Goal: Find contact information: Find contact information

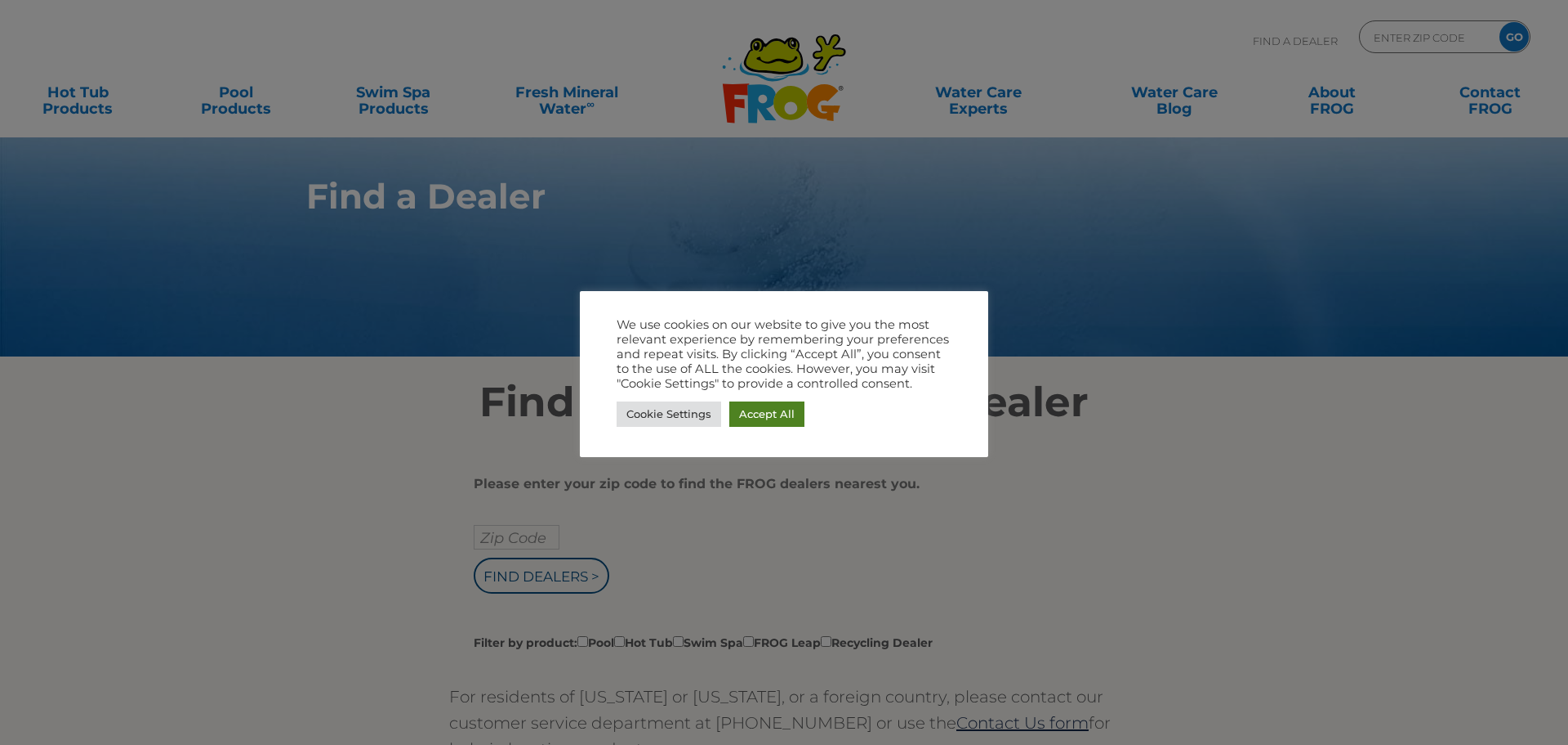
click at [749, 411] on link "Accept All" at bounding box center [767, 414] width 75 height 26
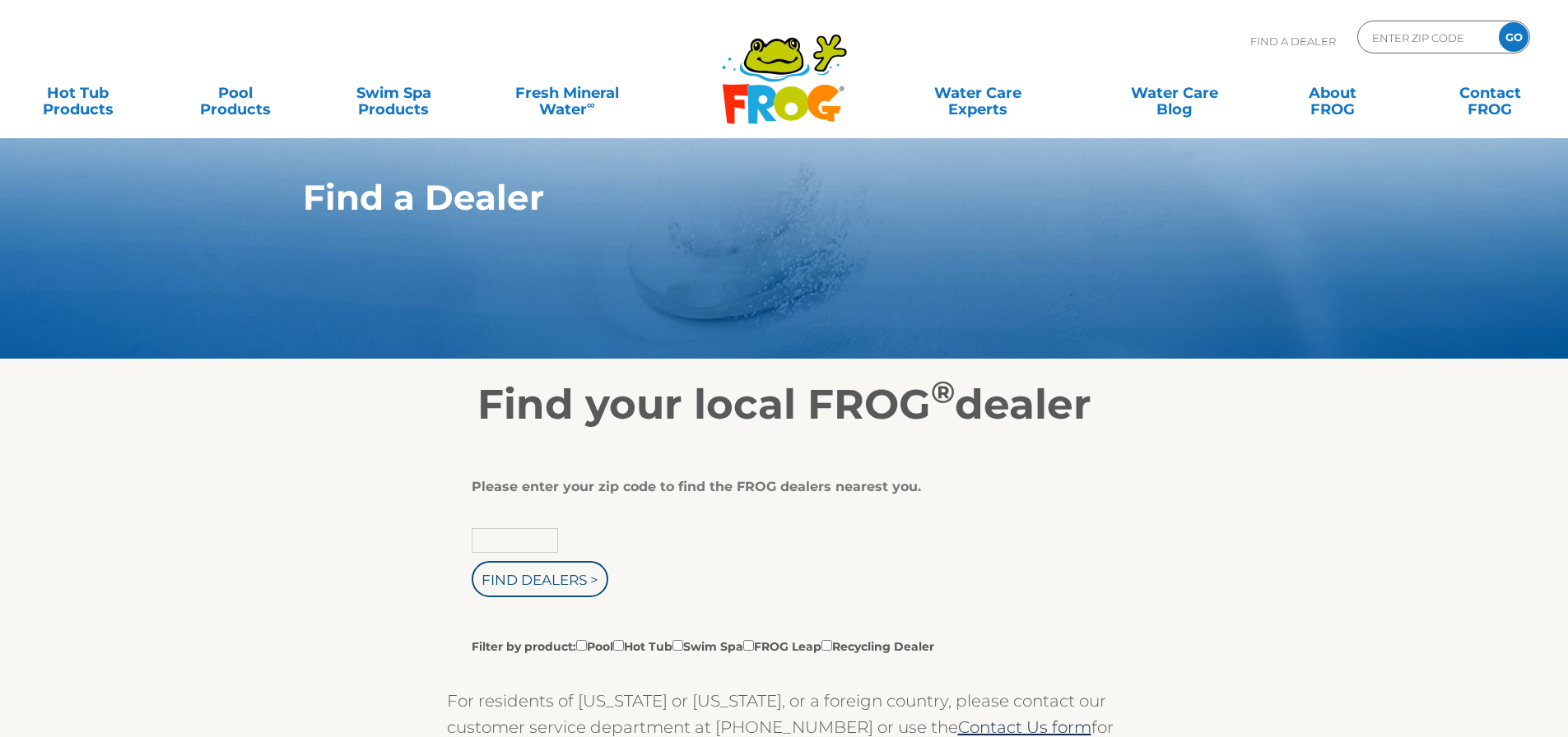
click at [541, 537] on body ".st130{clip-path:url(#SVGID_2_);fill-rule:evenodd;clip-rule:evenodd;fill:#C3CC0…" at bounding box center [784, 368] width 1568 height 737
type input "Zip Code"
click at [514, 545] on input "text" at bounding box center [514, 540] width 87 height 25
type input "01581"
click at [532, 579] on input "Find Dealers >" at bounding box center [539, 579] width 136 height 36
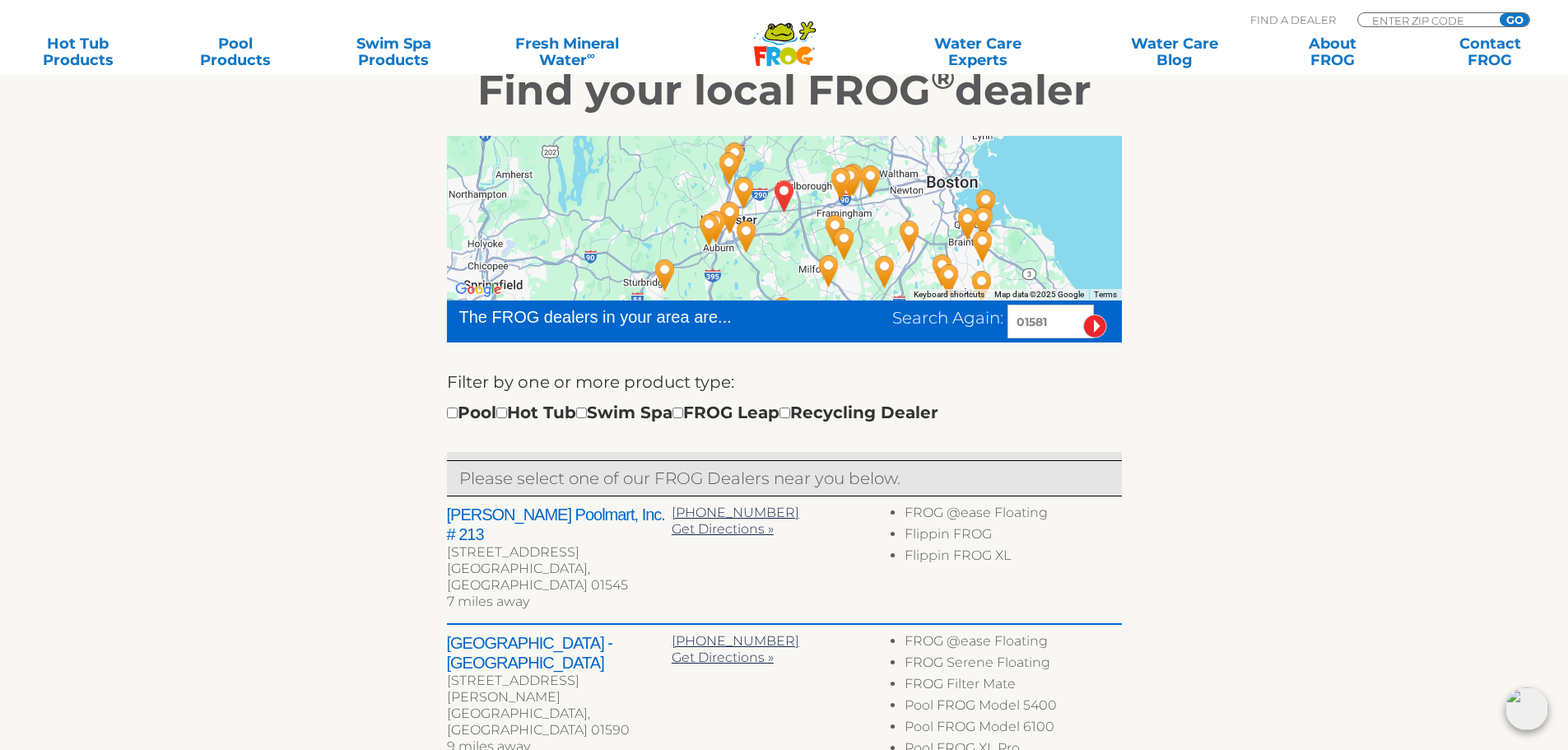
scroll to position [274, 0]
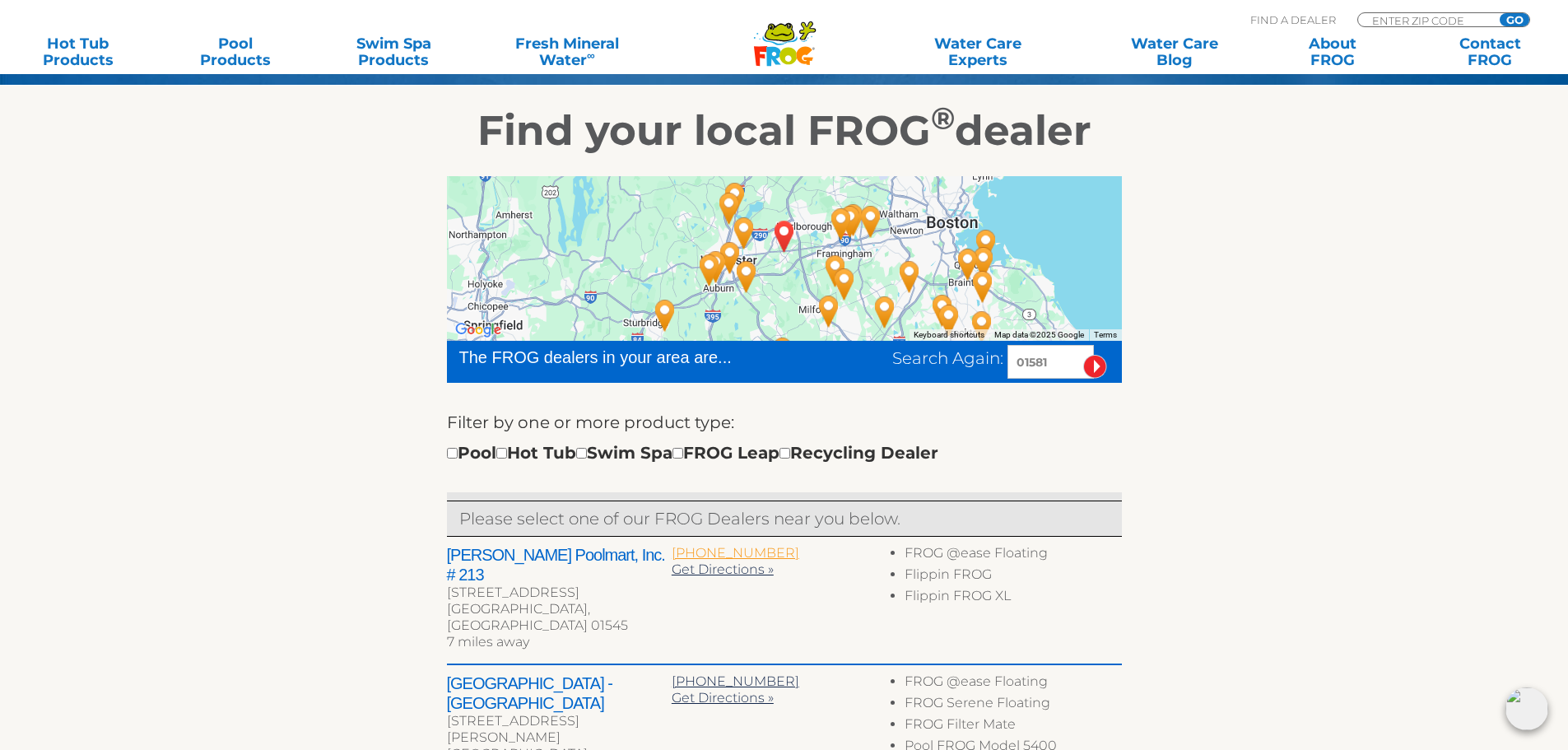
click at [745, 550] on span "[PHONE_NUMBER]" at bounding box center [735, 553] width 127 height 16
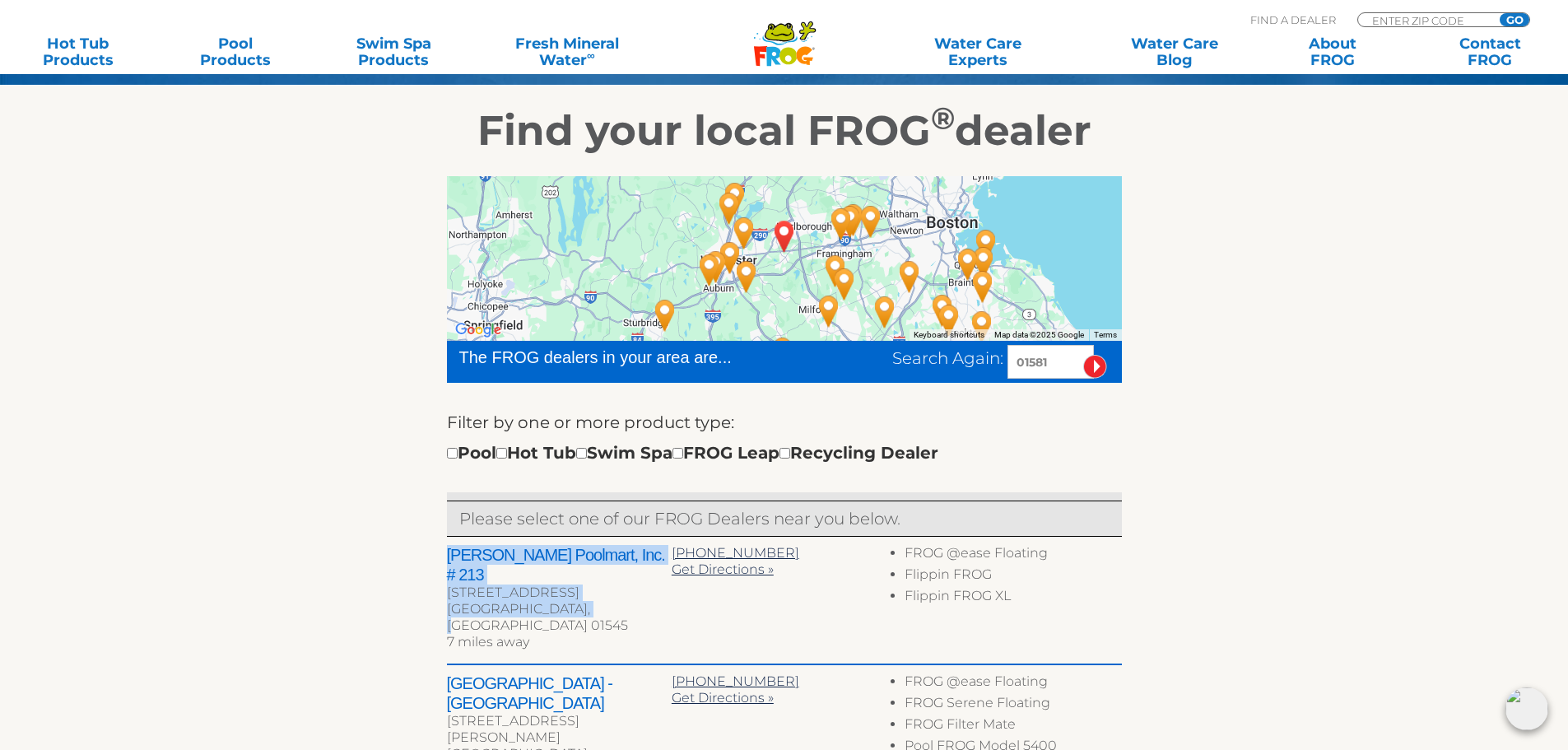
drag, startPoint x: 446, startPoint y: 551, endPoint x: 593, endPoint y: 589, distance: 151.8
click at [593, 589] on div "[PERSON_NAME] Poolmart, Inc. # [STREET_ADDRESS] 7 miles away" at bounding box center [559, 600] width 225 height 110
